Goal: Task Accomplishment & Management: Complete application form

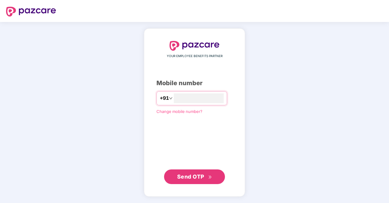
type input "**********"
click at [189, 179] on span "Send OTP" at bounding box center [190, 176] width 27 height 6
click at [191, 173] on span "Send OTP" at bounding box center [190, 176] width 27 height 6
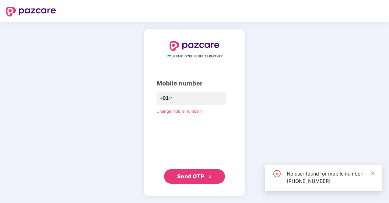
click at [375, 173] on icon "close" at bounding box center [373, 173] width 4 height 4
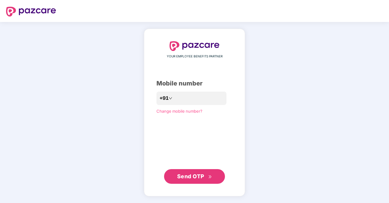
click at [193, 178] on span "Send OTP" at bounding box center [190, 176] width 27 height 6
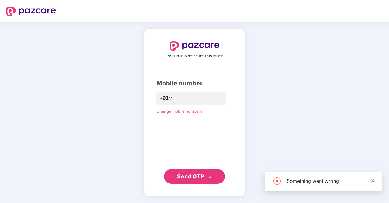
click at [374, 180] on icon "close" at bounding box center [373, 180] width 3 height 3
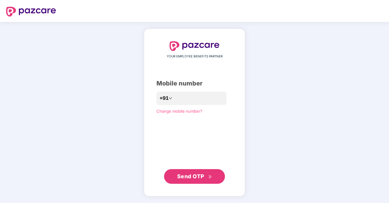
click at [183, 54] on span "YOUR EMPLOYEE BENEFITS PARTNER" at bounding box center [195, 56] width 56 height 5
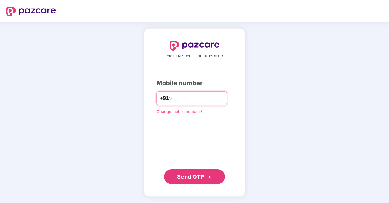
click at [184, 97] on input "number" at bounding box center [199, 98] width 50 height 10
type input "**********"
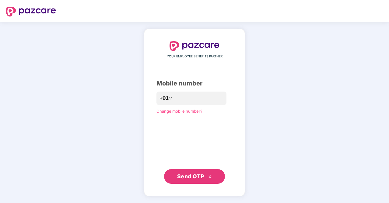
click at [193, 174] on span "Send OTP" at bounding box center [190, 176] width 27 height 6
click at [192, 178] on span "Send OTP" at bounding box center [190, 176] width 27 height 6
click at [196, 179] on span "Send OTP" at bounding box center [190, 176] width 27 height 6
